Goal: Obtain resource: Obtain resource

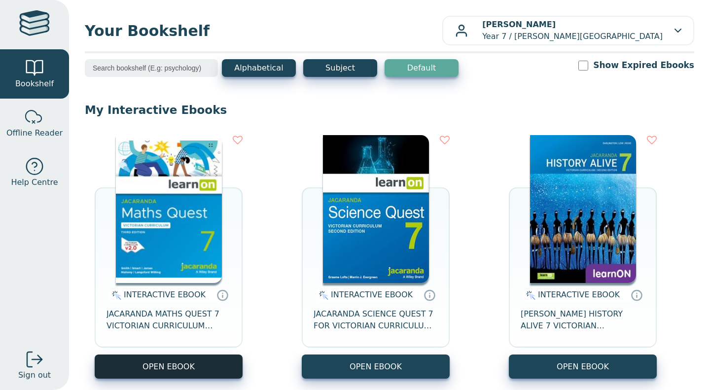
click at [222, 358] on button "OPEN EBOOK" at bounding box center [169, 367] width 148 height 24
